Goal: Find specific page/section

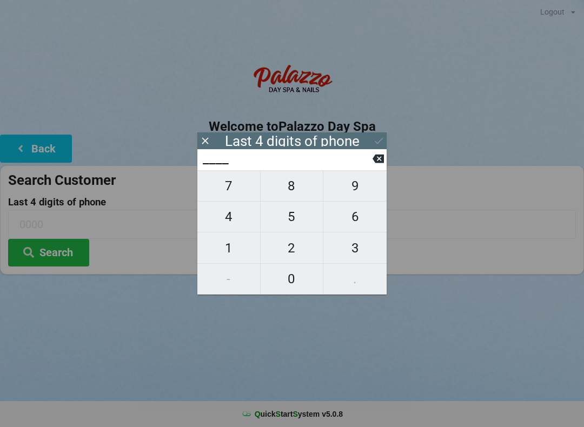
click at [228, 219] on span "4" at bounding box center [228, 217] width 63 height 23
type input "4___"
click at [227, 191] on span "7" at bounding box center [228, 186] width 63 height 23
type input "47__"
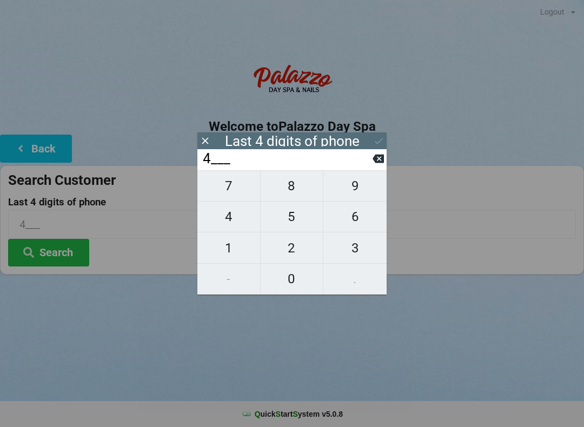
type input "47__"
click at [295, 222] on span "5" at bounding box center [292, 217] width 63 height 23
type input "475_"
click at [234, 194] on span "7" at bounding box center [228, 186] width 63 height 23
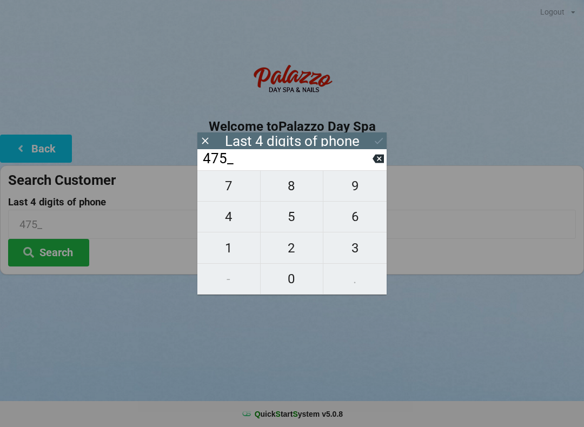
type input "4757"
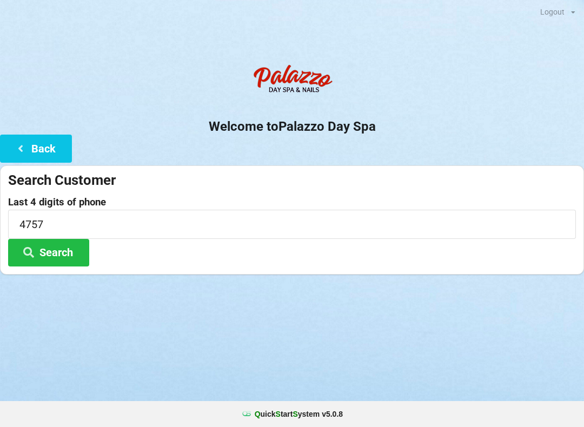
click at [64, 257] on button "Search" at bounding box center [48, 253] width 81 height 28
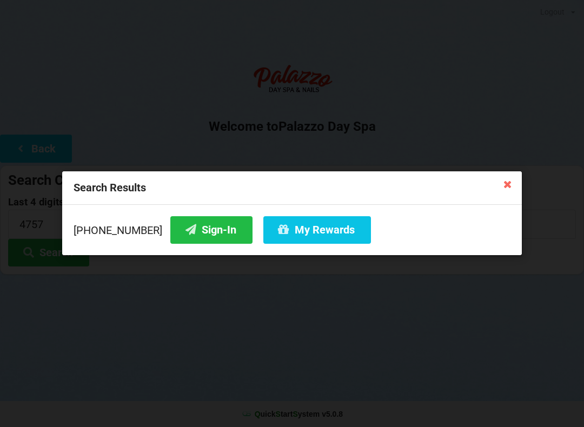
click at [194, 234] on button "Sign-In" at bounding box center [211, 230] width 82 height 28
